Goal: Navigation & Orientation: Find specific page/section

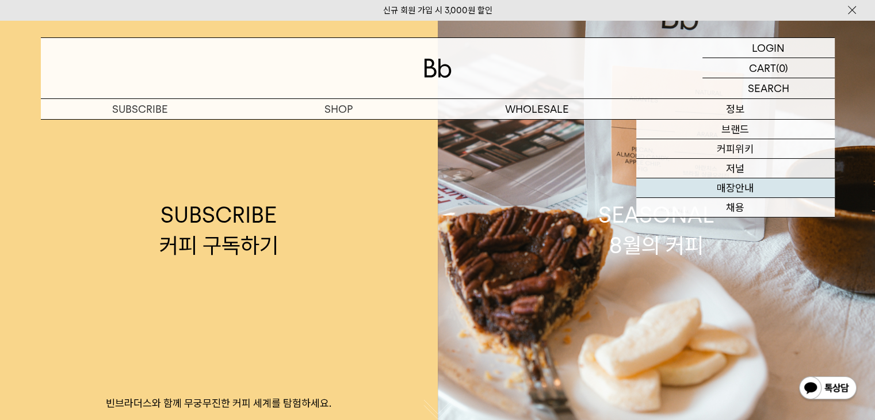
click at [730, 187] on link "매장안내" at bounding box center [735, 188] width 198 height 20
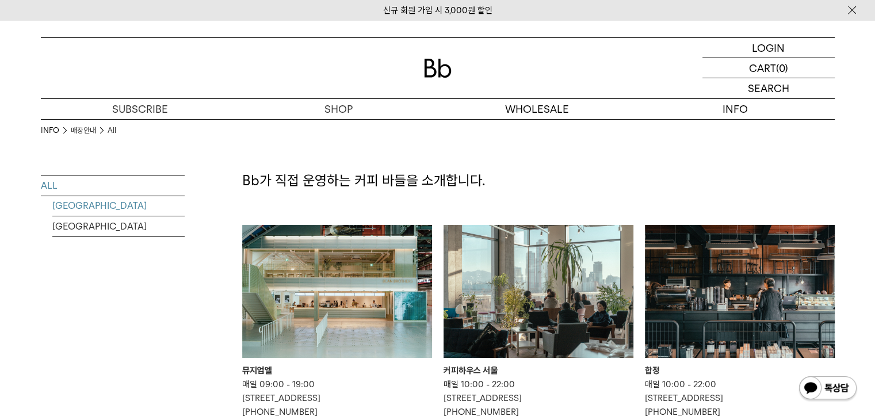
click at [91, 200] on link "[GEOGRAPHIC_DATA]" at bounding box center [118, 206] width 132 height 20
